Goal: Share content

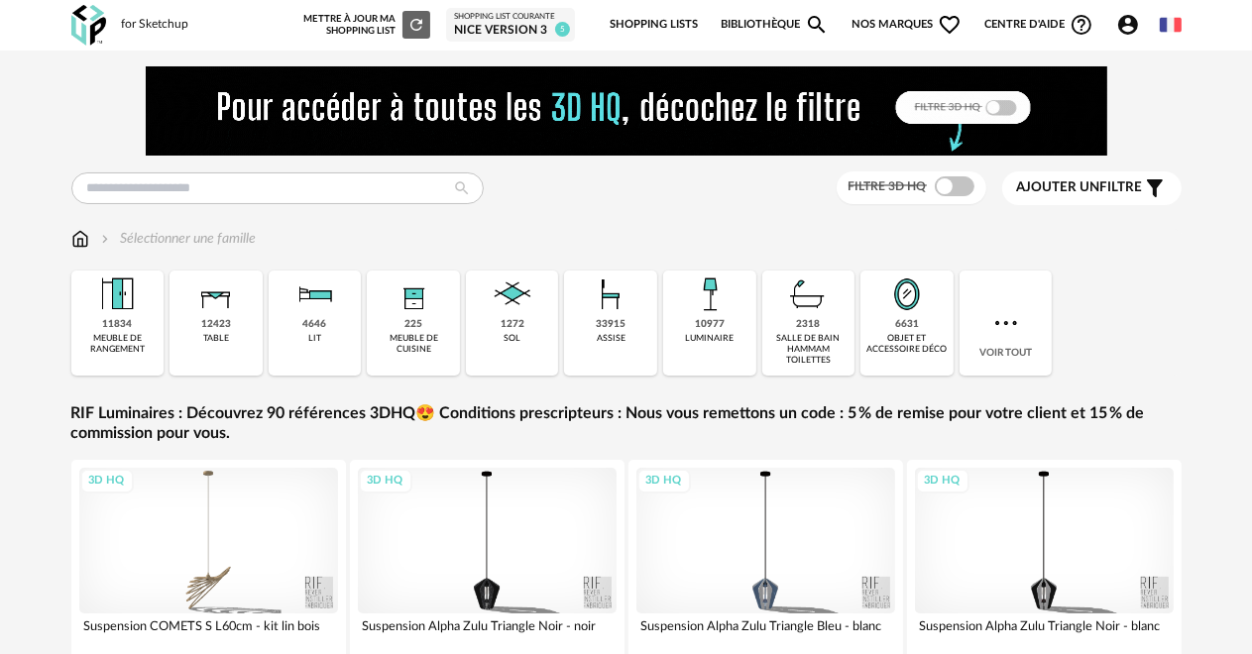
click at [673, 22] on link "Shopping Lists" at bounding box center [653, 25] width 88 height 42
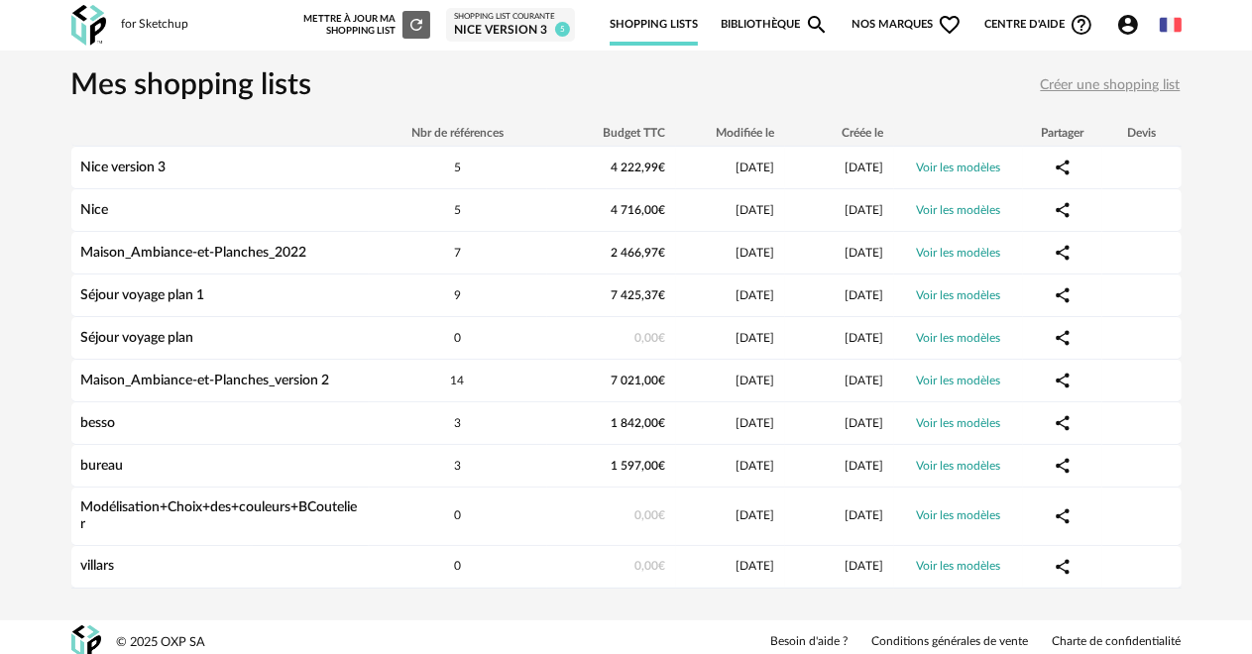
scroll to position [8, 0]
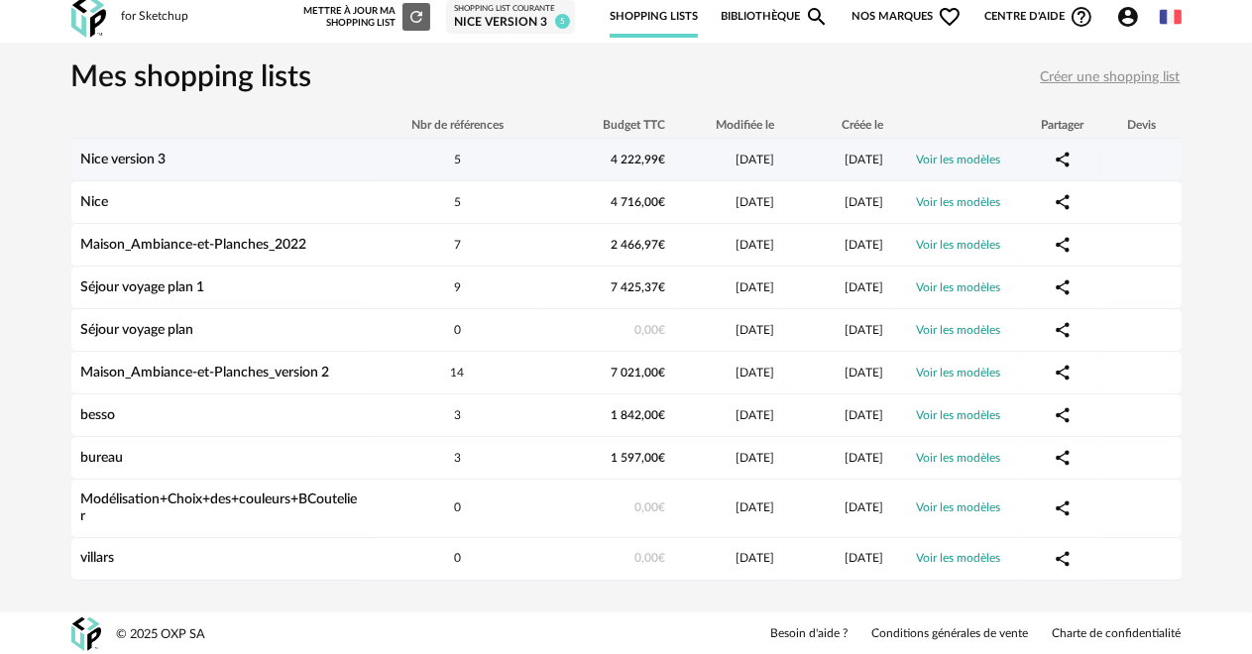
click at [254, 152] on div "Nice version 3" at bounding box center [219, 160] width 297 height 17
click at [143, 158] on link "Nice version 3" at bounding box center [123, 160] width 85 height 14
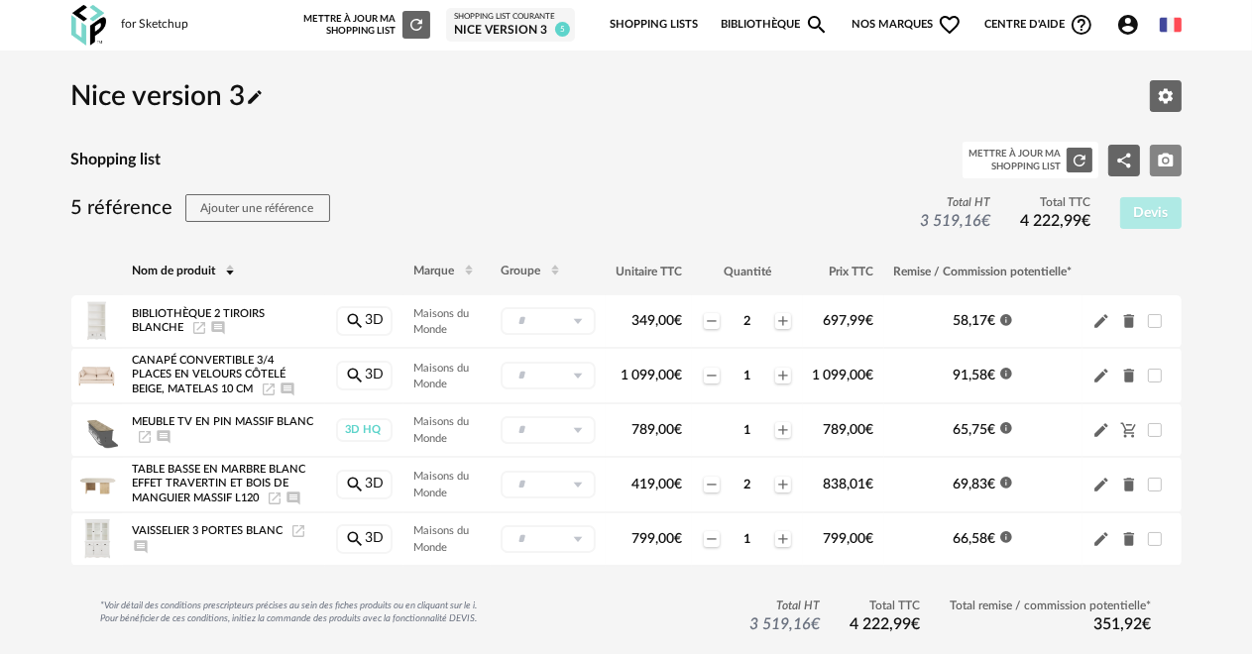
click at [1161, 161] on icon "Camera icon" at bounding box center [1166, 161] width 18 height 18
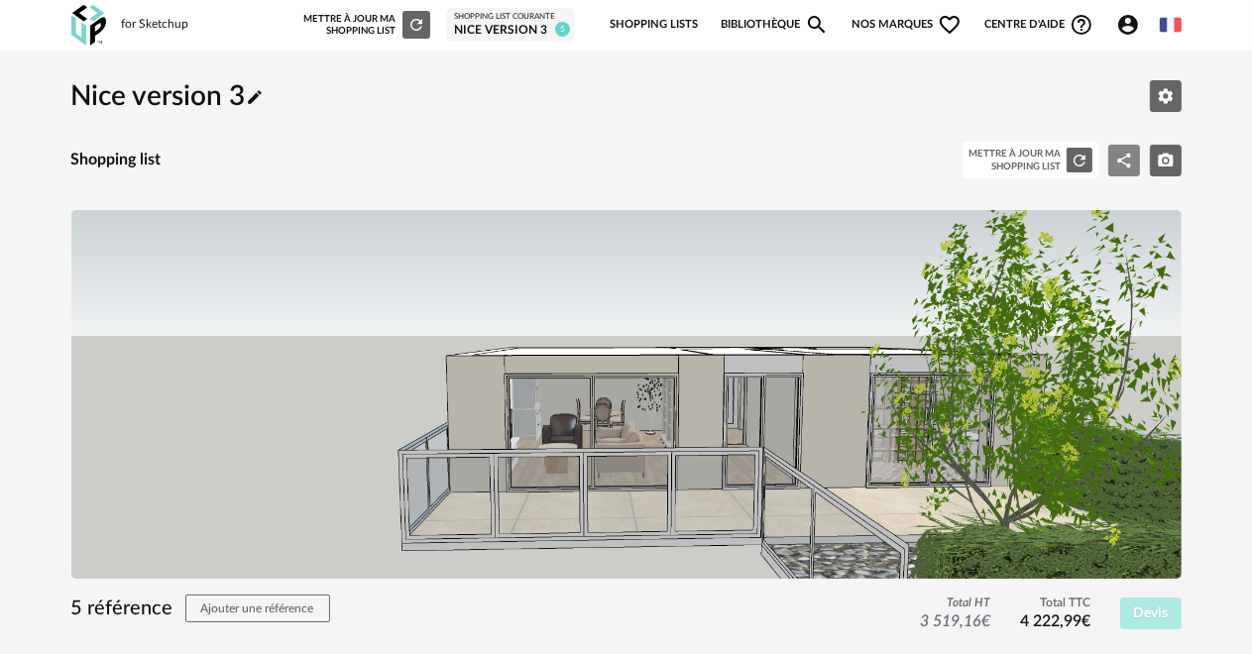
click at [1116, 157] on icon "Share Variant icon" at bounding box center [1124, 161] width 18 height 18
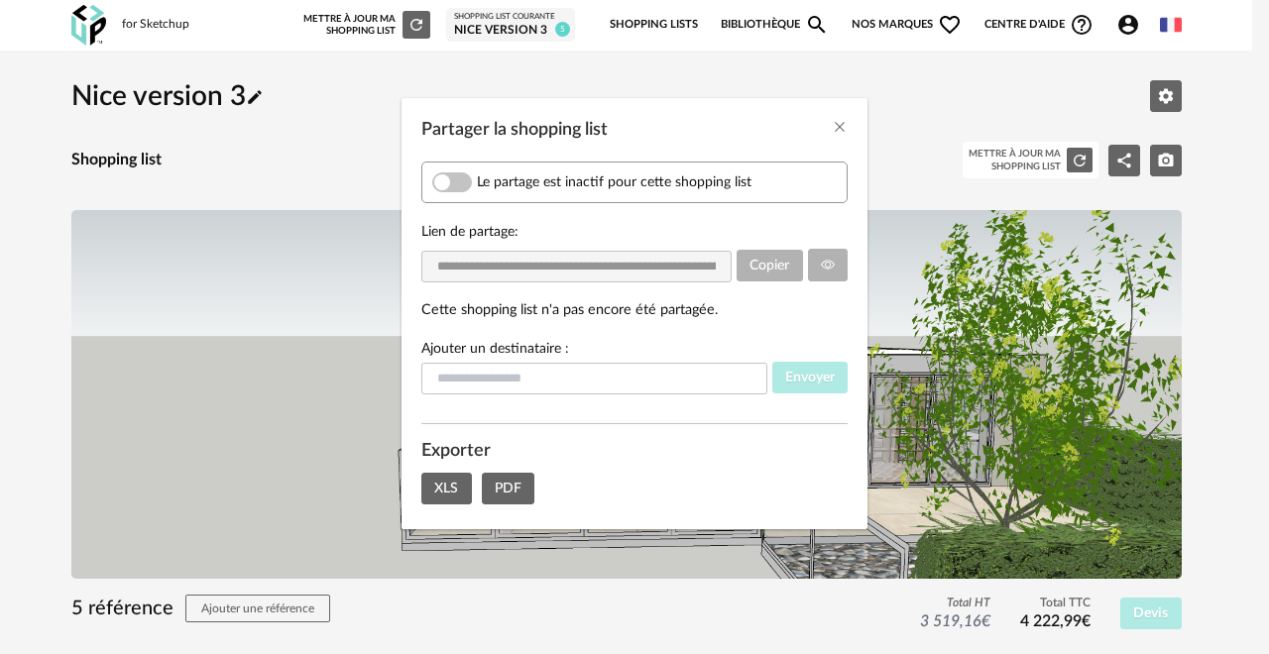
click at [444, 181] on span "Partager la shopping list" at bounding box center [452, 182] width 40 height 20
click at [608, 378] on input "Partager la shopping list" at bounding box center [594, 379] width 346 height 32
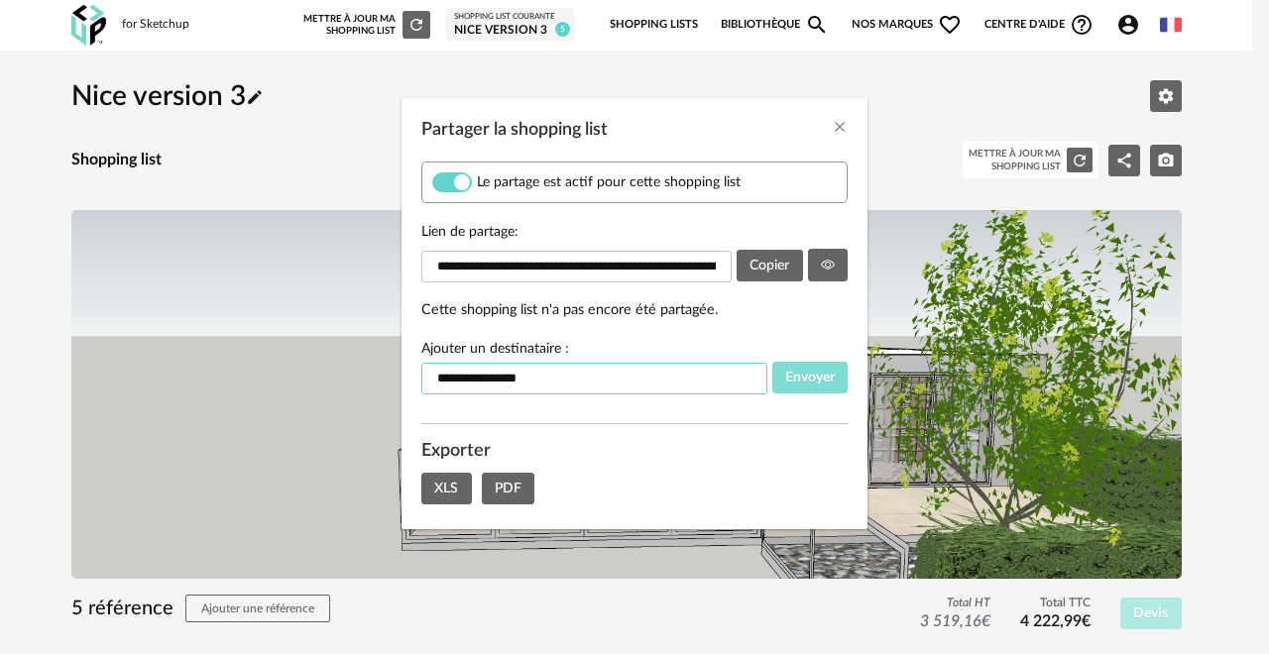
type input "**********"
click at [821, 374] on span "Envoyer" at bounding box center [810, 378] width 50 height 14
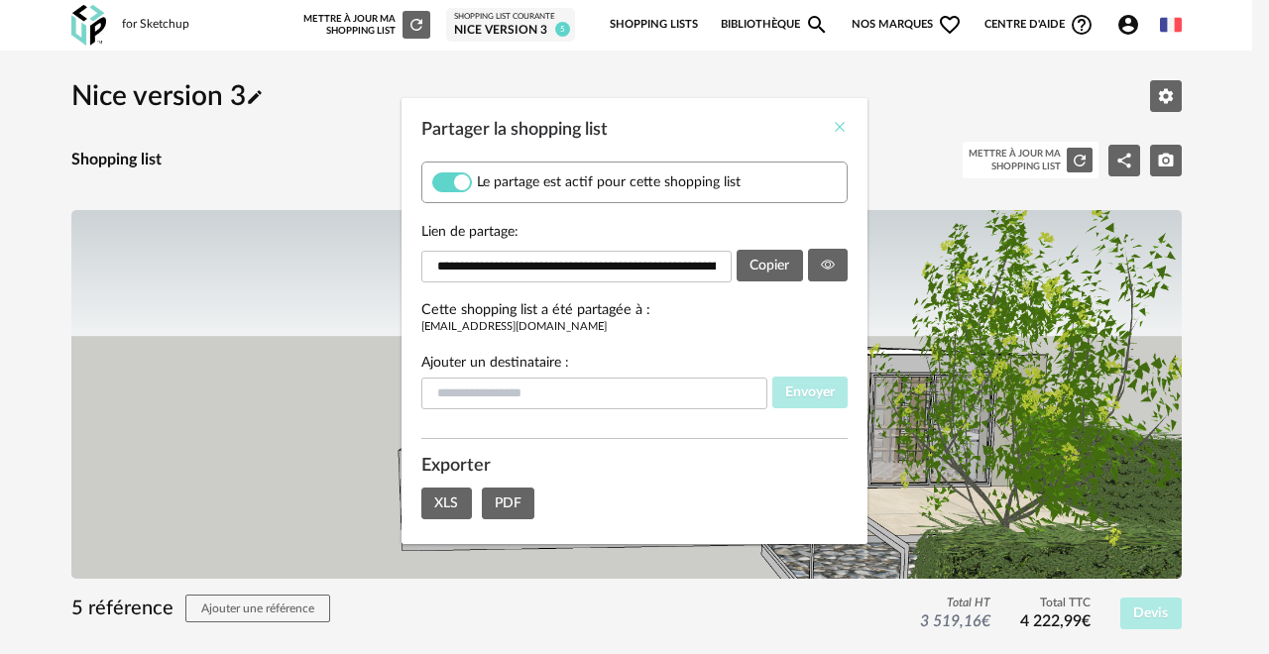
click at [835, 123] on icon "Close" at bounding box center [839, 127] width 16 height 16
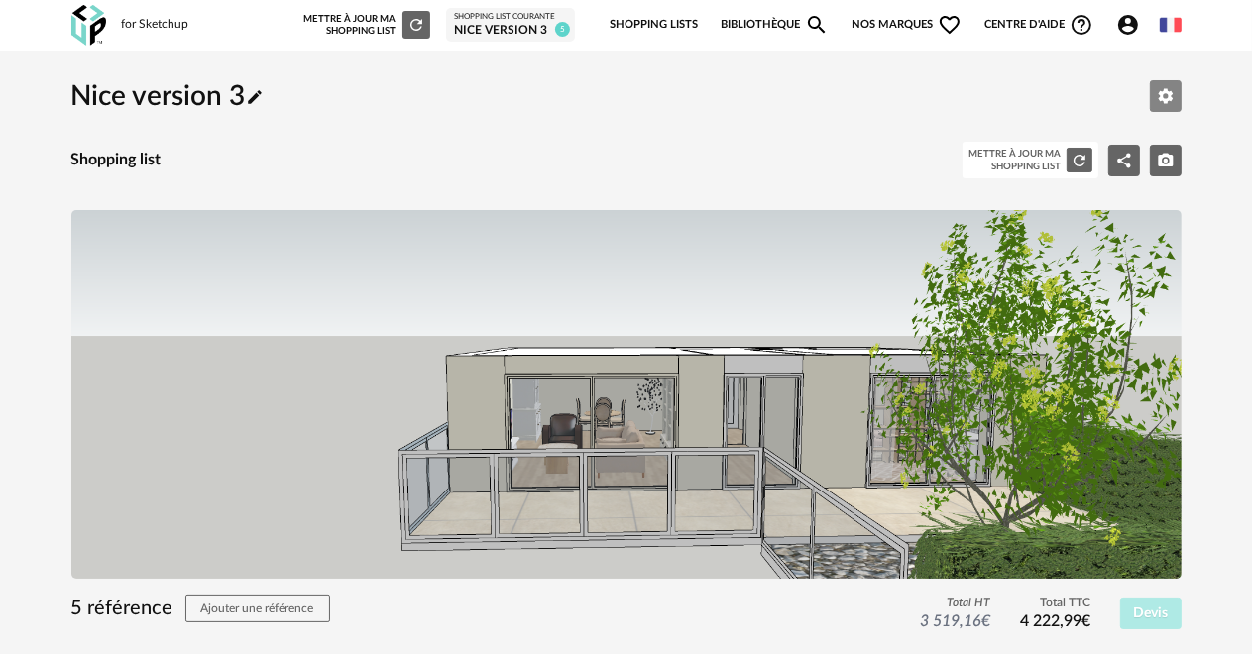
click at [1159, 88] on icon "Editer les paramètres" at bounding box center [1166, 96] width 18 height 18
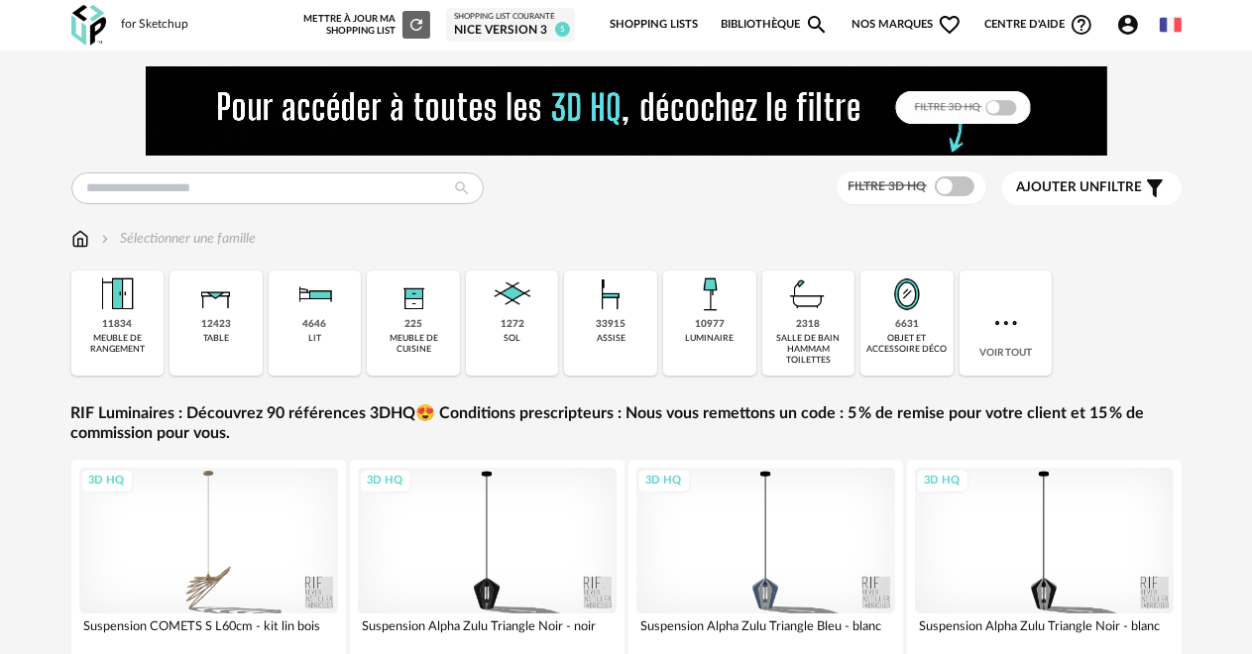
click at [646, 20] on link "Shopping Lists" at bounding box center [653, 25] width 88 height 42
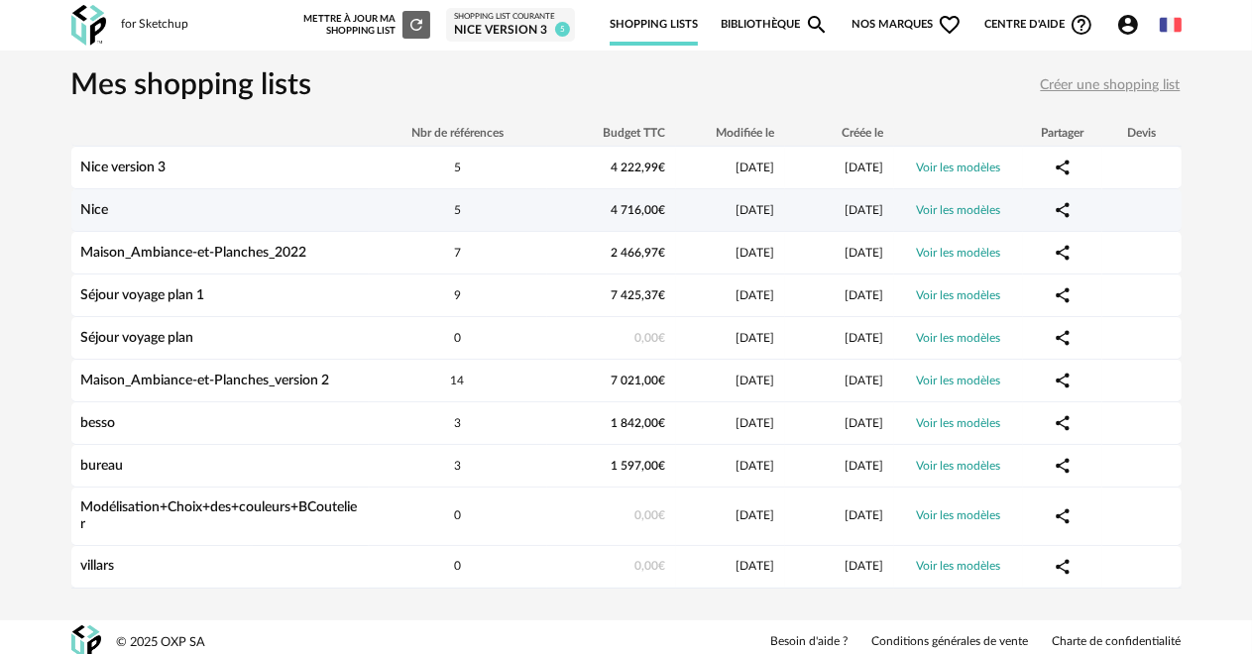
click at [87, 205] on link "Nice" at bounding box center [95, 210] width 28 height 14
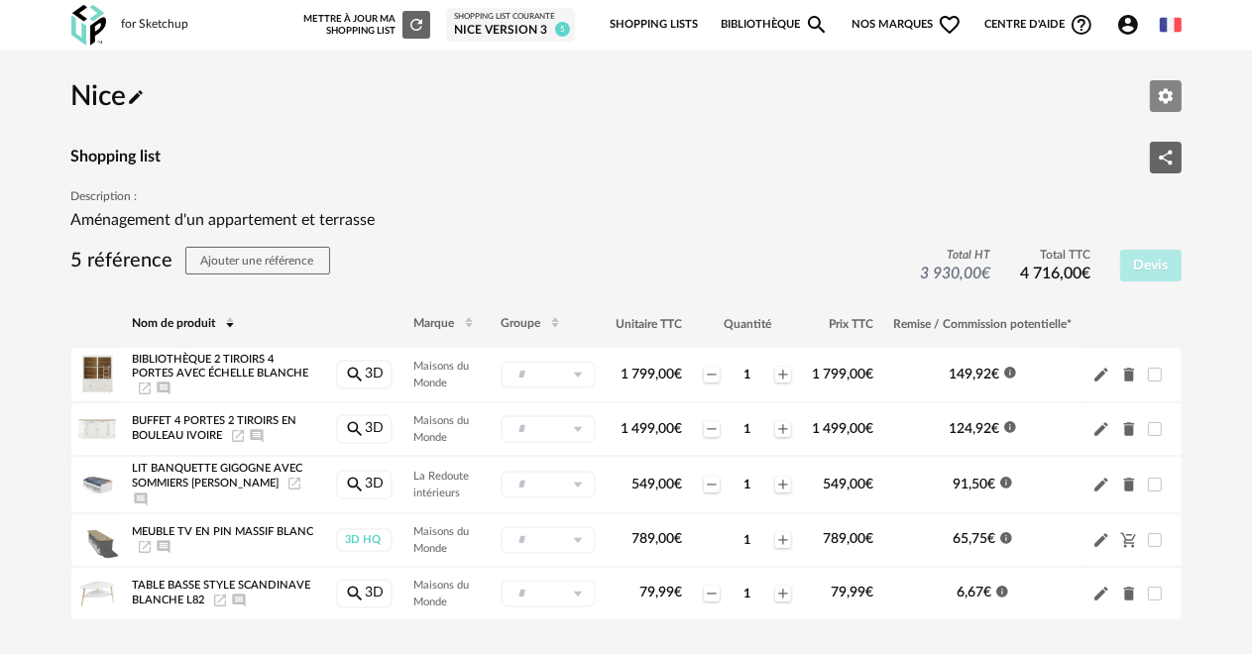
click at [1161, 100] on icon "Editer les paramètres" at bounding box center [1166, 96] width 18 height 18
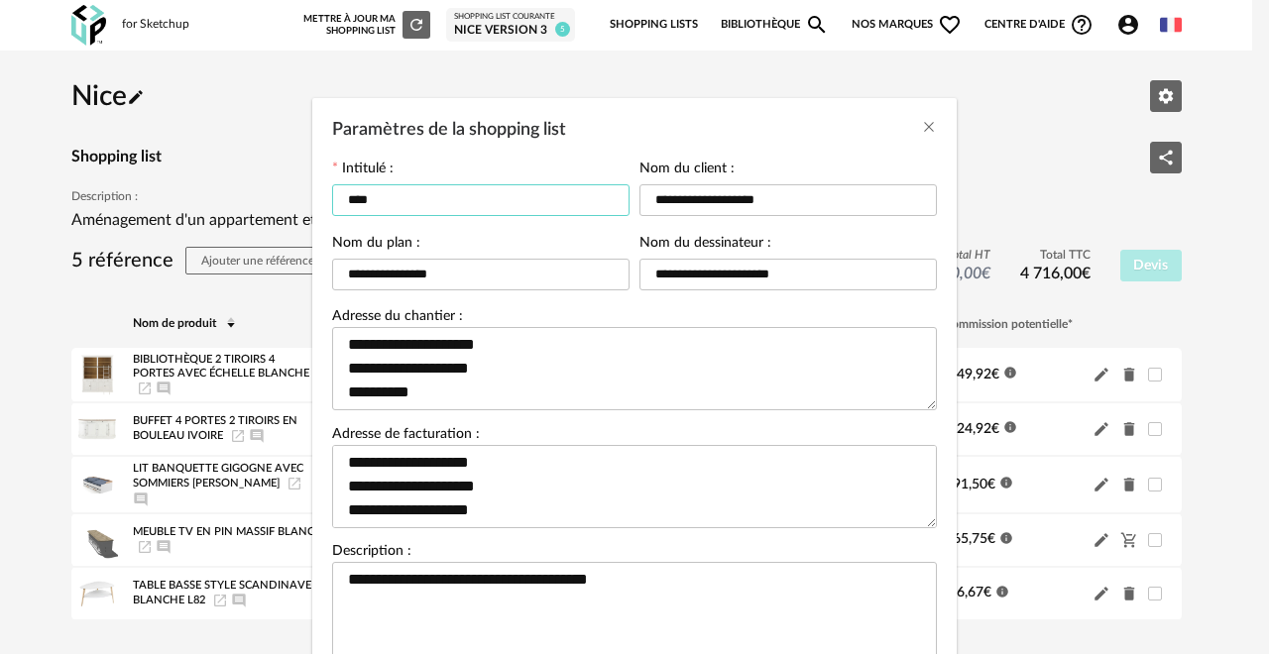
click at [446, 203] on input "****" at bounding box center [480, 200] width 297 height 32
type input "**********"
click at [921, 131] on icon "Close" at bounding box center [929, 127] width 16 height 16
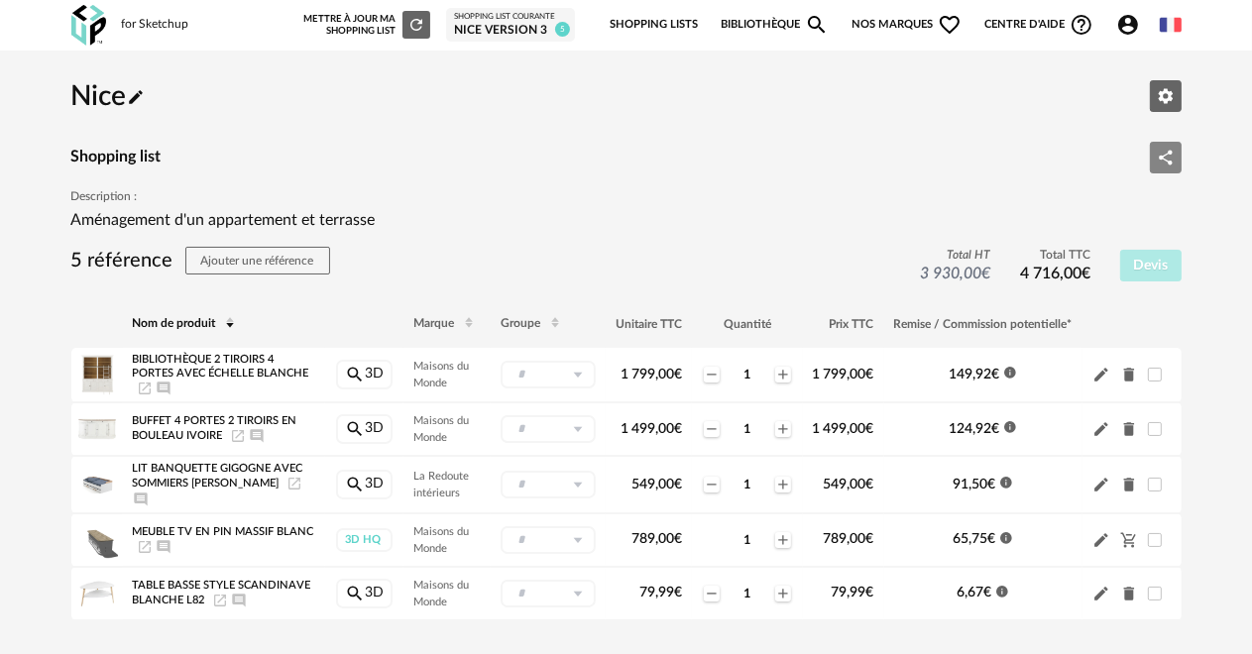
click at [1158, 149] on icon "Share Variant icon" at bounding box center [1166, 158] width 18 height 18
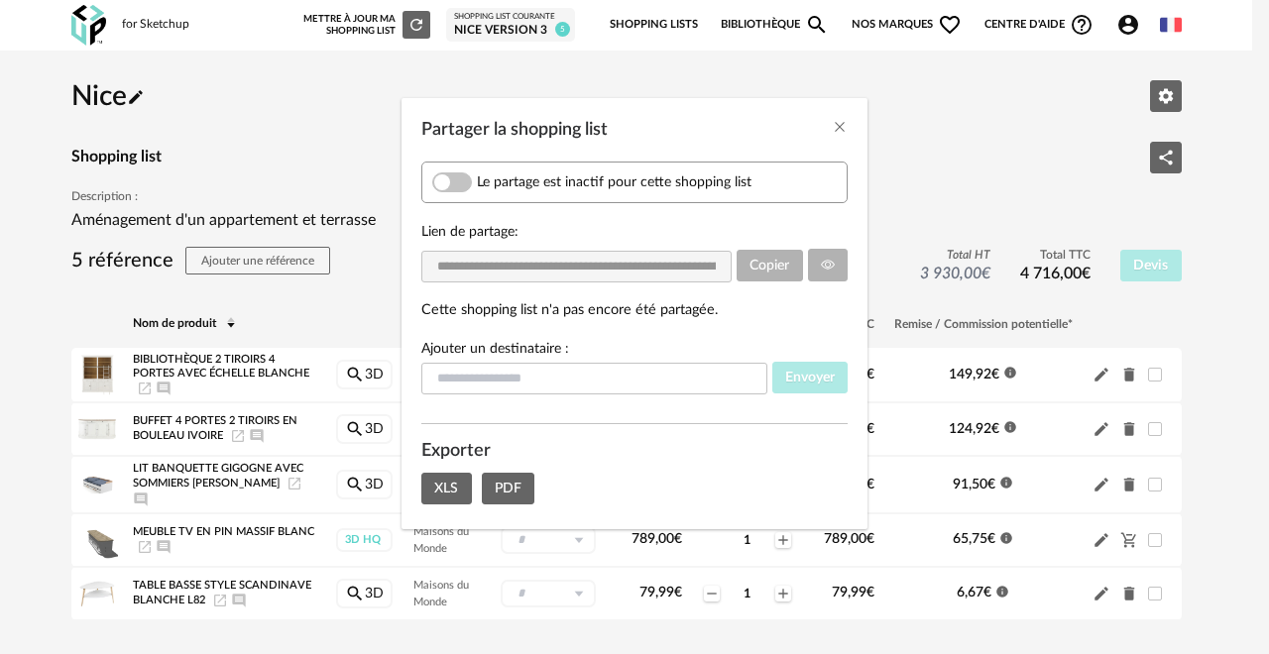
click at [436, 180] on span "Partager la shopping list" at bounding box center [452, 182] width 40 height 20
click at [455, 377] on input "Partager la shopping list" at bounding box center [594, 379] width 346 height 32
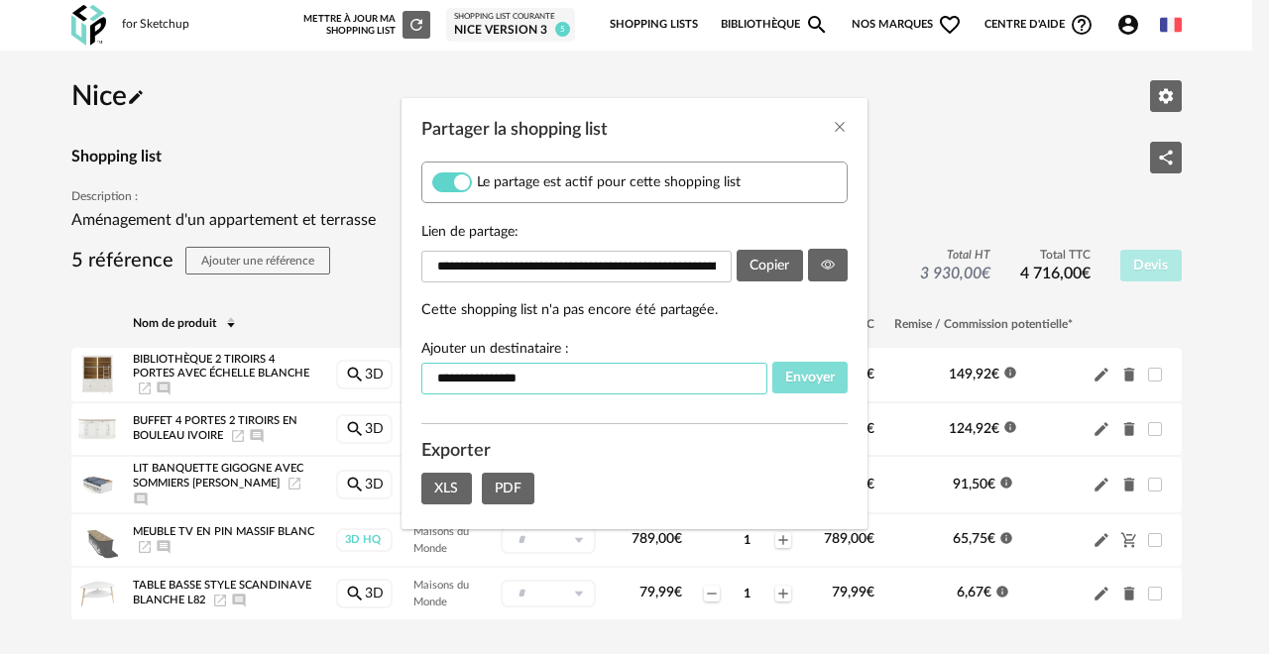
type input "**********"
click at [797, 371] on span "Envoyer" at bounding box center [810, 378] width 50 height 14
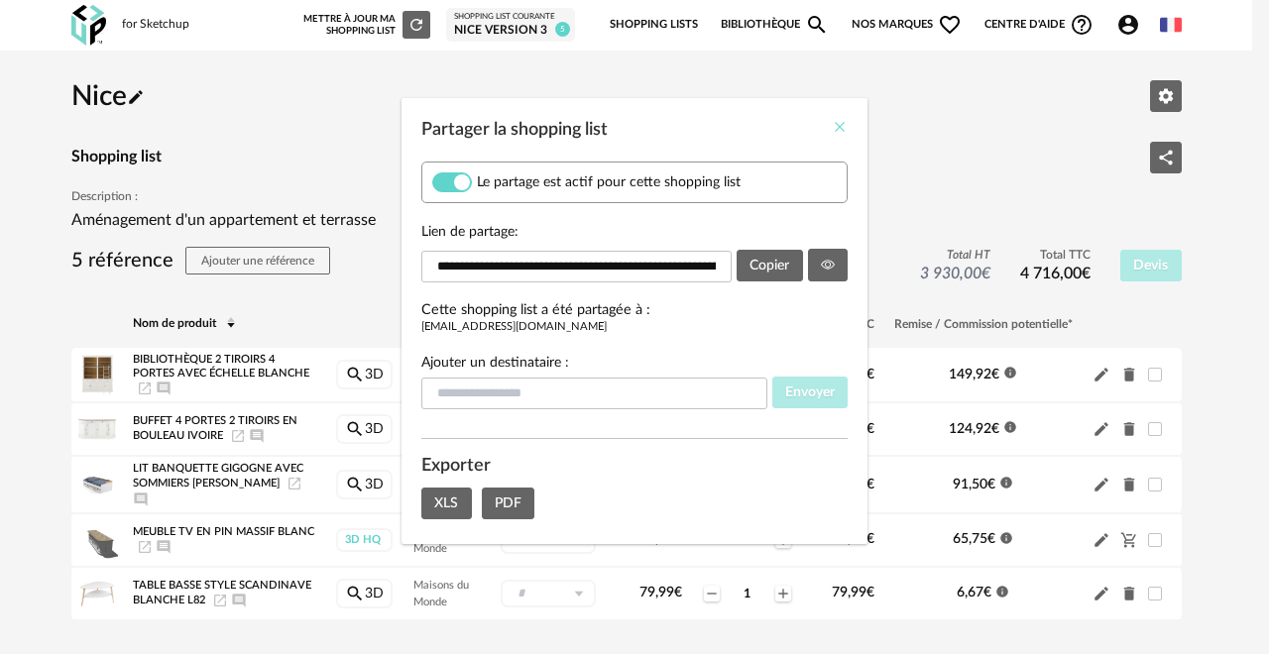
click at [834, 124] on icon "Close" at bounding box center [839, 127] width 16 height 16
